Goal: Navigation & Orientation: Find specific page/section

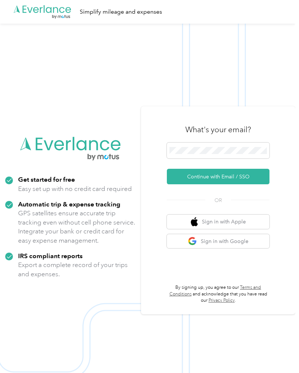
click at [239, 142] on div "What's your email?" at bounding box center [218, 130] width 103 height 26
click at [242, 184] on button "Continue with Email / SSO" at bounding box center [218, 176] width 103 height 15
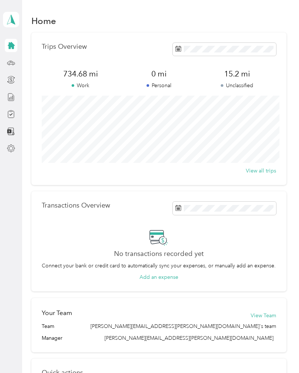
click at [293, 89] on div "Home Trips Overview 734.68 mi Work 0 mi Personal 15.2 mi Unclassified View all …" at bounding box center [158, 265] width 273 height 531
click at [155, 370] on p "Quick actions" at bounding box center [159, 373] width 234 height 8
